Goal: Task Accomplishment & Management: Use online tool/utility

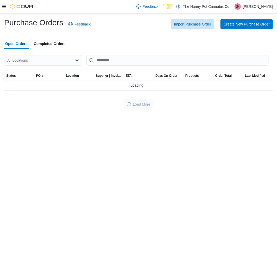
click at [49, 56] on div "All Locations" at bounding box center [43, 60] width 78 height 10
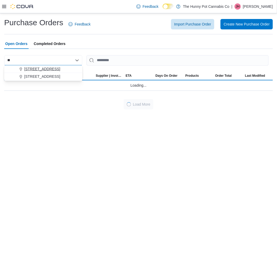
type input "**"
click at [52, 67] on span "[STREET_ADDRESS]" at bounding box center [42, 68] width 36 height 5
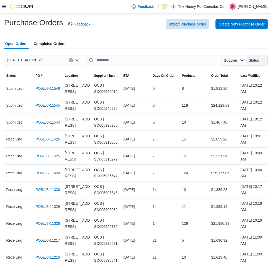
drag, startPoint x: 257, startPoint y: 62, endPoint x: 252, endPoint y: 72, distance: 10.9
click at [257, 62] on span "Status" at bounding box center [253, 60] width 11 height 5
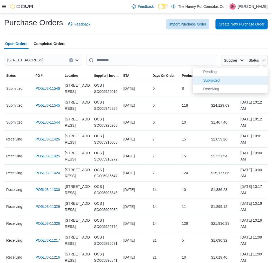
click at [244, 79] on span "Submitted" at bounding box center [234, 80] width 61 height 6
type input "**********"
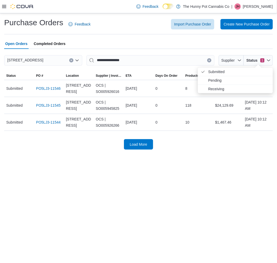
click at [69, 58] on button "Clear input" at bounding box center [71, 60] width 4 height 4
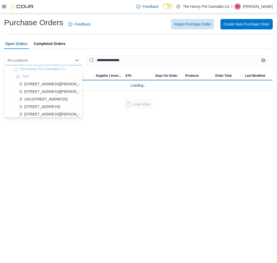
click at [46, 61] on div "All Locations Combo box. Selected. Combo box input. All Locations. Type some te…" at bounding box center [43, 60] width 78 height 10
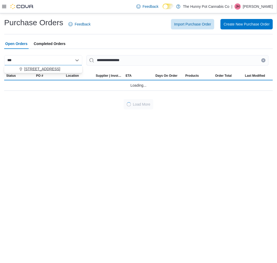
type input "***"
click at [44, 67] on span "5035 Hurontario St" at bounding box center [42, 68] width 36 height 5
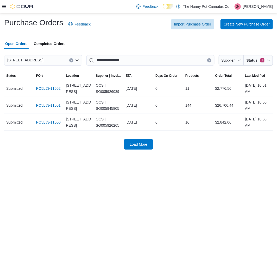
click at [59, 62] on div "5035 Hurontario St" at bounding box center [43, 60] width 78 height 10
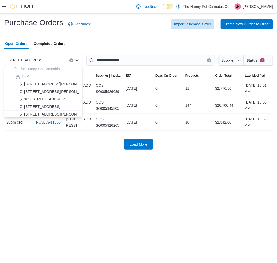
click at [59, 62] on div "5035 Hurontario St" at bounding box center [43, 60] width 78 height 10
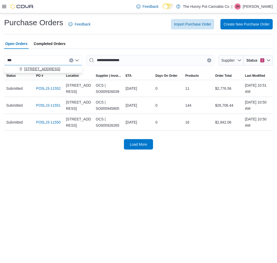
type input "***"
click at [52, 68] on span "5754 Hazeldean Rd" at bounding box center [42, 68] width 36 height 5
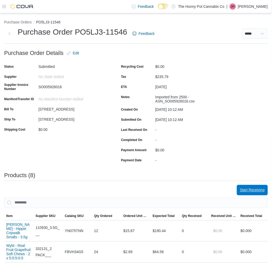
click at [252, 187] on span "Start Receiving" at bounding box center [252, 190] width 25 height 10
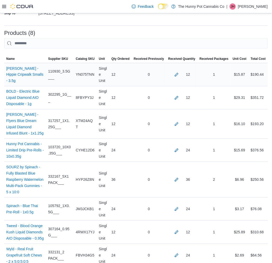
scroll to position [185, 0]
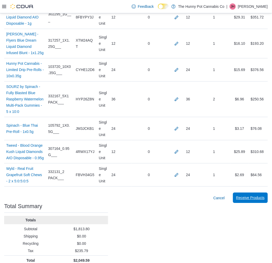
click at [248, 195] on span "Receive Products" at bounding box center [250, 197] width 29 height 5
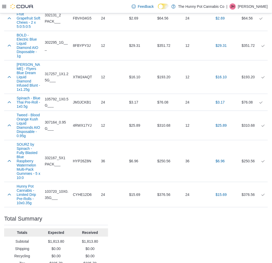
scroll to position [237, 0]
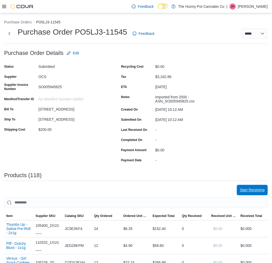
click at [252, 188] on span "Start Receiving" at bounding box center [252, 189] width 25 height 5
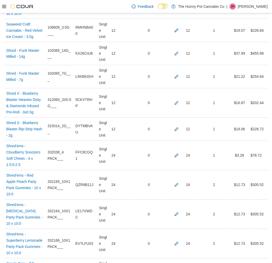
scroll to position [2793, 0]
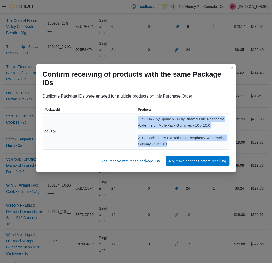
drag, startPoint x: 131, startPoint y: 120, endPoint x: 189, endPoint y: 143, distance: 62.3
click at [189, 143] on tr "PackageId 024804 Products 1. SOURZ by Spinach - Fully Blasted Blue Raspberry Wa…" at bounding box center [136, 132] width 187 height 36
copy tr "Products 1. SOURZ by Spinach - Fully Blasted Blue Raspberry Watermelon Multi-Pa…"
click at [151, 160] on span "Yes, receive with these package IDs" at bounding box center [131, 160] width 58 height 5
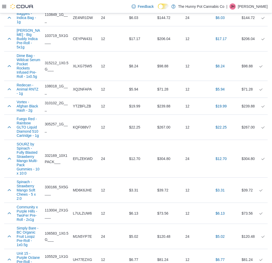
scroll to position [2601, 0]
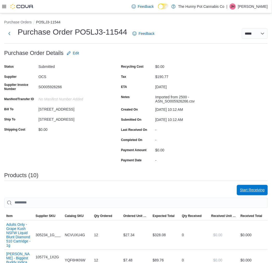
click at [249, 190] on span "Start Receiving" at bounding box center [252, 189] width 25 height 5
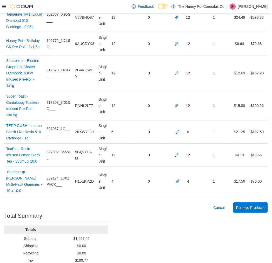
scroll to position [243, 0]
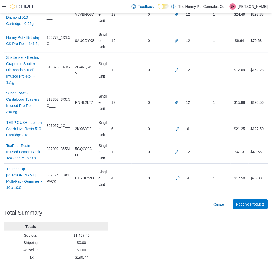
click at [255, 201] on span "Receive Products" at bounding box center [250, 203] width 29 height 5
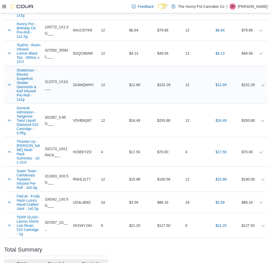
scroll to position [282, 0]
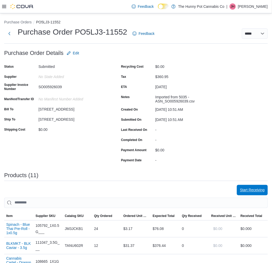
click at [252, 188] on span "Start Receiving" at bounding box center [252, 189] width 25 height 5
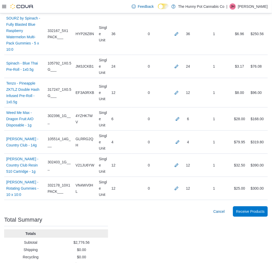
scroll to position [260, 0]
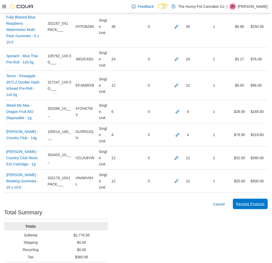
click at [257, 201] on span "Receive Products" at bounding box center [250, 203] width 29 height 5
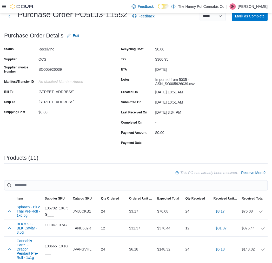
scroll to position [292, 0]
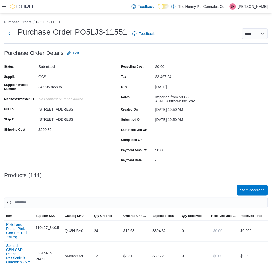
click at [253, 191] on span "Start Receiving" at bounding box center [252, 190] width 25 height 5
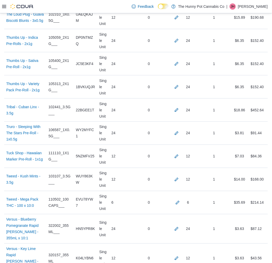
scroll to position [3426, 0]
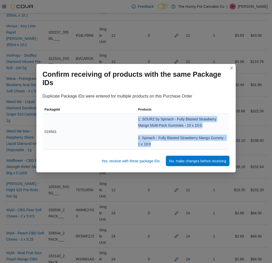
drag, startPoint x: 137, startPoint y: 119, endPoint x: 160, endPoint y: 142, distance: 32.7
click at [160, 142] on div "1. SOURZ by Spinach - Fully Blasted Strawberry Mango Multi-Pack Gummies - 10 x …" at bounding box center [183, 131] width 94 height 35
copy div "1. SOURZ by Spinach - Fully Blasted Strawberry Mango Multi-Pack Gummies - 10 x …"
click at [142, 160] on span "Yes, receive with these package IDs" at bounding box center [131, 160] width 58 height 5
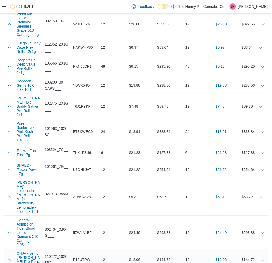
scroll to position [3288, 0]
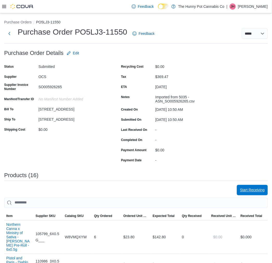
click at [259, 191] on span "Start Receiving" at bounding box center [252, 189] width 25 height 5
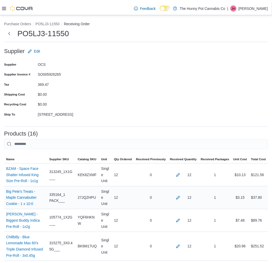
scroll to position [388, 0]
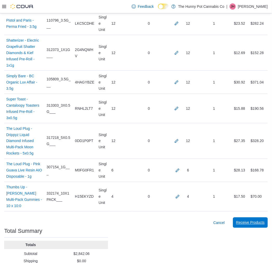
click at [254, 220] on span "Receive Products" at bounding box center [250, 222] width 29 height 5
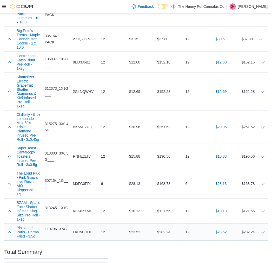
scroll to position [431, 0]
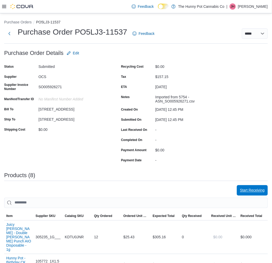
click at [252, 185] on span "Start Receiving" at bounding box center [252, 190] width 25 height 10
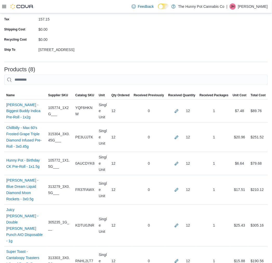
scroll to position [178, 0]
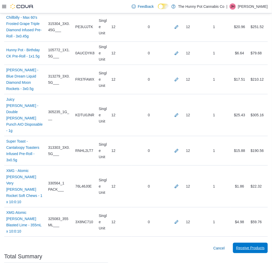
click at [253, 245] on span "Receive Products" at bounding box center [250, 247] width 29 height 5
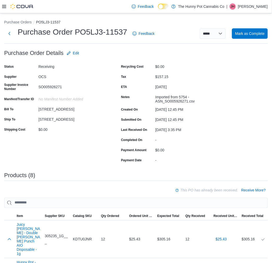
scroll to position [225, 0]
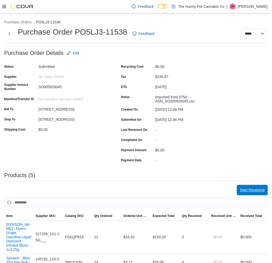
click at [248, 189] on span "Start Receiving" at bounding box center [252, 189] width 25 height 5
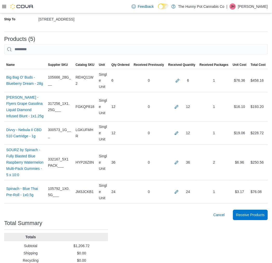
scroll to position [121, 0]
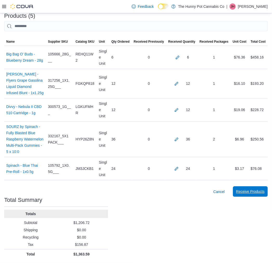
click at [258, 189] on span "Receive Products" at bounding box center [250, 191] width 29 height 5
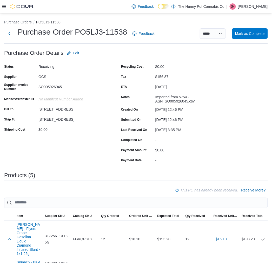
scroll to position [155, 0]
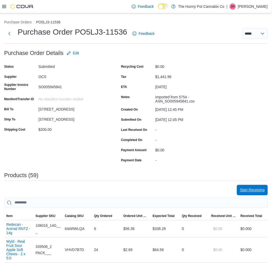
click at [252, 191] on span "Start Receiving" at bounding box center [252, 189] width 25 height 5
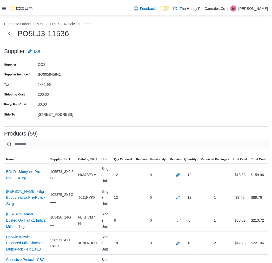
scroll to position [1402, 0]
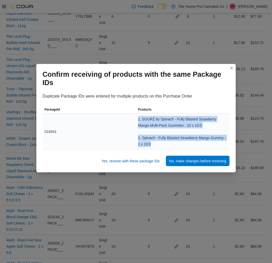
drag, startPoint x: 136, startPoint y: 117, endPoint x: 162, endPoint y: 142, distance: 36.6
click at [162, 142] on tr "PackageId 024941 Products 1. SOURZ by Spinach - Fully Blasted Strawberry Mango …" at bounding box center [136, 132] width 187 height 36
copy tr "Products 1. SOURZ by Spinach - Fully Blasted Strawberry Mango Multi-Pack Gummie…"
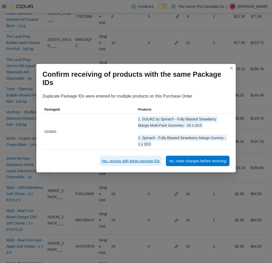
click at [102, 160] on span "Yes, receive with these package IDs" at bounding box center [131, 160] width 58 height 5
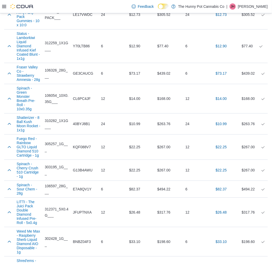
scroll to position [1445, 0]
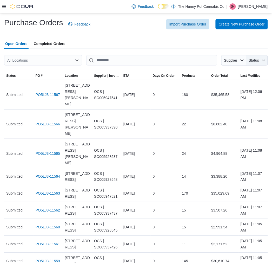
click at [258, 61] on span "Status" at bounding box center [254, 60] width 10 height 4
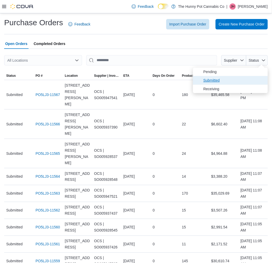
click at [246, 77] on span "Submitted" at bounding box center [234, 80] width 61 height 6
type input "**********"
click at [114, 24] on div "Import Purchase Order Create New Purchase Order" at bounding box center [182, 24] width 171 height 10
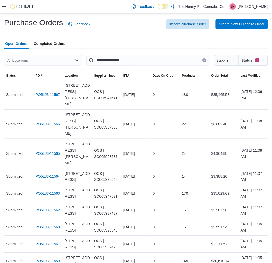
click at [29, 57] on div "All Locations" at bounding box center [43, 60] width 78 height 10
type input "**"
click at [38, 69] on span "[STREET_ADDRESS][PERSON_NAME]" at bounding box center [60, 68] width 66 height 5
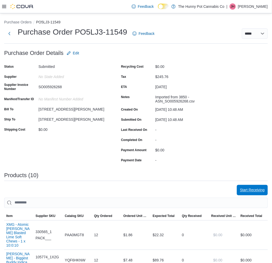
click at [252, 194] on span "Start Receiving" at bounding box center [252, 190] width 25 height 10
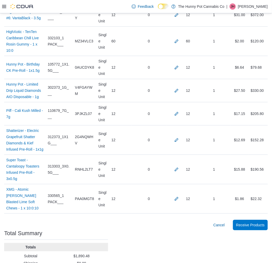
scroll to position [224, 0]
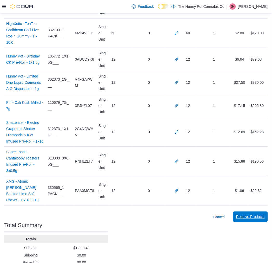
click at [257, 214] on span "Receive Products" at bounding box center [250, 216] width 29 height 5
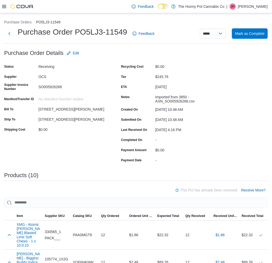
scroll to position [274, 0]
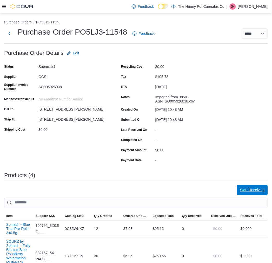
click at [245, 187] on span "Start Receiving" at bounding box center [252, 190] width 25 height 10
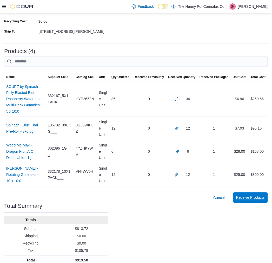
scroll to position [92, 0]
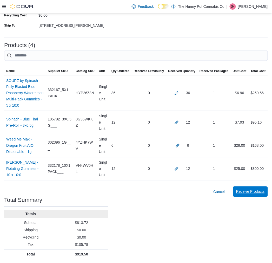
click at [245, 190] on span "Receive Products" at bounding box center [250, 191] width 29 height 5
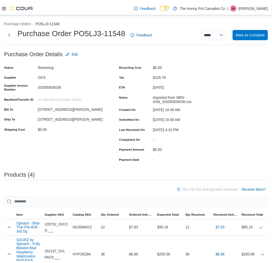
scroll to position [131, 0]
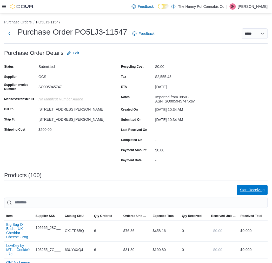
click at [246, 186] on span "Start Receiving" at bounding box center [252, 190] width 25 height 10
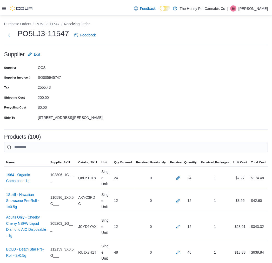
scroll to position [2376, 0]
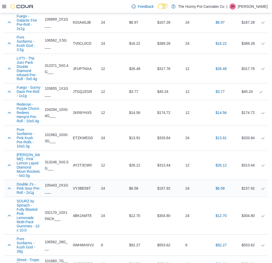
scroll to position [2218, 0]
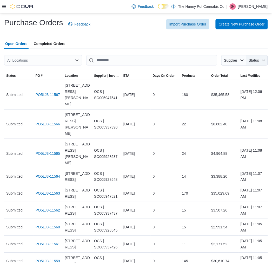
click at [258, 60] on span "Status" at bounding box center [254, 60] width 10 height 4
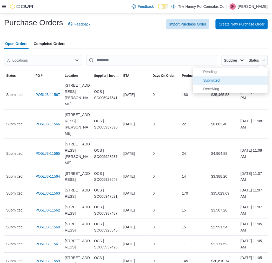
click at [233, 81] on span "Submitted" at bounding box center [234, 80] width 61 height 6
type input "**********"
click at [147, 38] on div "Open Orders Completed Orders" at bounding box center [136, 43] width 264 height 10
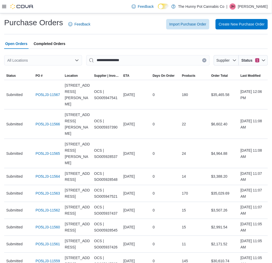
click at [67, 65] on div "All Locations" at bounding box center [43, 60] width 78 height 10
type input "****"
click at [60, 66] on span "[STREET_ADDRESS]" at bounding box center [42, 68] width 36 height 5
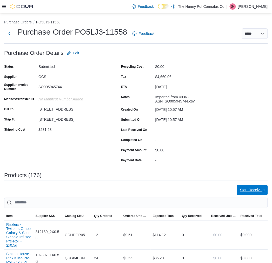
click at [259, 189] on span "Start Receiving" at bounding box center [252, 189] width 25 height 5
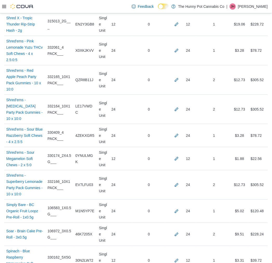
scroll to position [4160, 0]
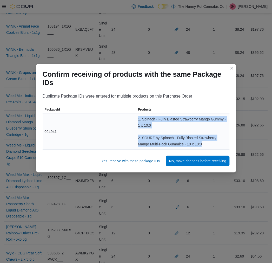
drag, startPoint x: 138, startPoint y: 117, endPoint x: 207, endPoint y: 145, distance: 74.2
click at [207, 145] on div "1. Spinach - Fully Blasted Strawberry Mango Gummy - 1 x 10:0 2. SOURZ by Spinac…" at bounding box center [183, 131] width 94 height 35
copy div "1. Spinach - Fully Blasted Strawberry Mango Gummy - 1 x 10:0 2. SOURZ by Spinac…"
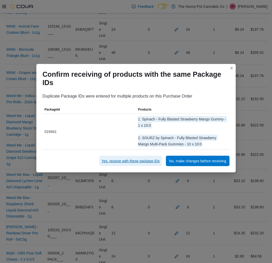
drag, startPoint x: 140, startPoint y: 162, endPoint x: 133, endPoint y: 186, distance: 24.9
click at [140, 162] on span "Yes, receive with these package IDs" at bounding box center [131, 160] width 58 height 5
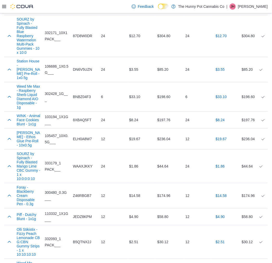
scroll to position [3858, 0]
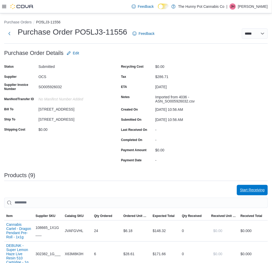
click at [252, 187] on span "Start Receiving" at bounding box center [252, 190] width 25 height 10
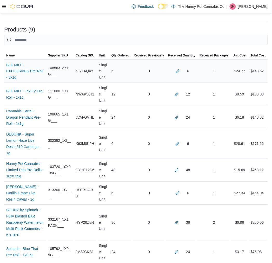
scroll to position [207, 0]
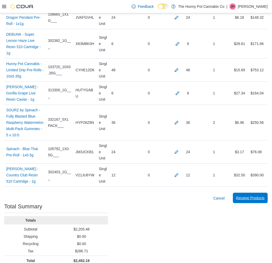
click at [246, 193] on span "Receive Products" at bounding box center [250, 198] width 29 height 10
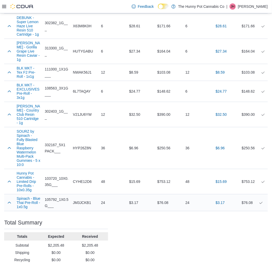
scroll to position [234, 0]
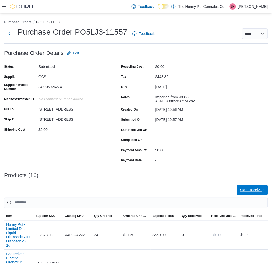
click at [251, 186] on span "Start Receiving" at bounding box center [252, 190] width 25 height 10
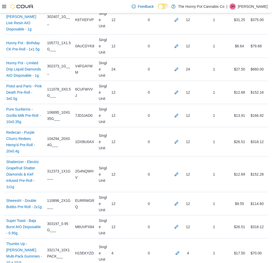
scroll to position [382, 0]
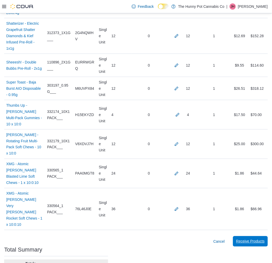
click at [247, 239] on span "Receive Products" at bounding box center [250, 241] width 29 height 5
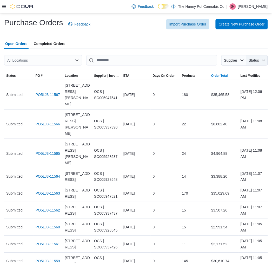
click at [266, 61] on icon "button" at bounding box center [264, 60] width 4 height 4
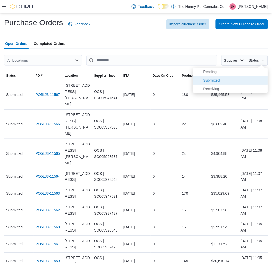
click at [234, 81] on span "Submitted" at bounding box center [234, 80] width 61 height 6
type input "**********"
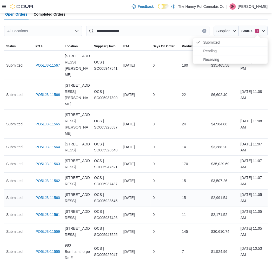
scroll to position [62, 0]
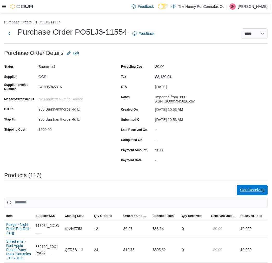
click at [255, 186] on span "Start Receiving" at bounding box center [252, 190] width 25 height 10
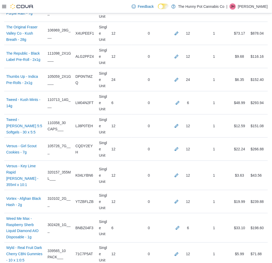
scroll to position [2747, 0]
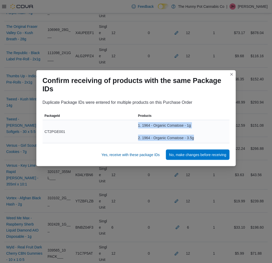
drag, startPoint x: 134, startPoint y: 123, endPoint x: 203, endPoint y: 142, distance: 71.4
click at [203, 142] on tr "PackageId CT2PGE001 Products 1. 1964 - Organic Comatose - 1g 2. 1964 - Organic …" at bounding box center [136, 131] width 187 height 23
copy tr "Products 1. 1964 - Organic Comatose - 1g 2. 1964 - Organic Comatose - 3.5g"
click at [136, 153] on span "Yes, receive with these package IDs" at bounding box center [131, 154] width 58 height 5
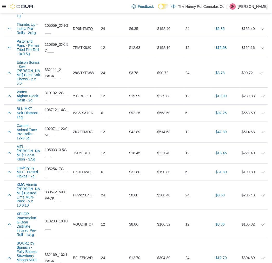
scroll to position [2563, 0]
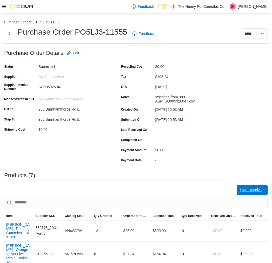
click at [252, 187] on span "Start Receiving" at bounding box center [252, 190] width 25 height 10
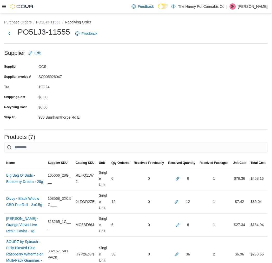
scroll to position [161, 0]
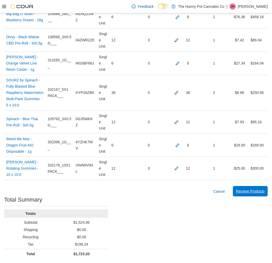
click at [257, 193] on span "Receive Products" at bounding box center [250, 191] width 29 height 5
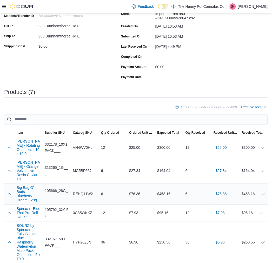
scroll to position [193, 0]
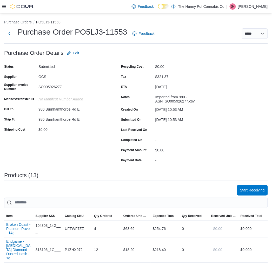
click at [252, 189] on span "Start Receiving" at bounding box center [252, 190] width 25 height 5
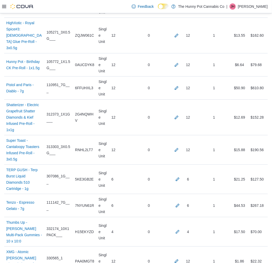
scroll to position [300, 0]
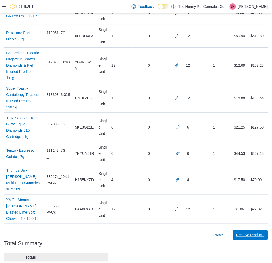
click at [249, 230] on span "Receive Products" at bounding box center [250, 235] width 29 height 10
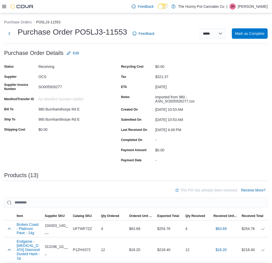
scroll to position [325, 0]
